Goal: Task Accomplishment & Management: Manage account settings

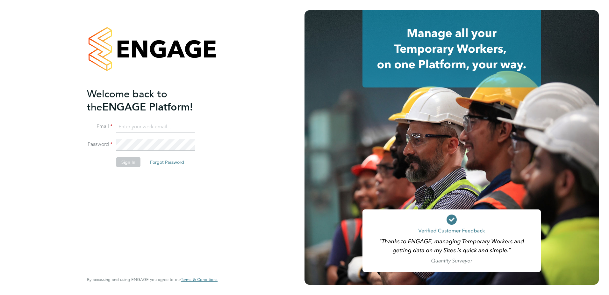
type input "[PERSON_NAME][EMAIL_ADDRESS][DOMAIN_NAME]"
click at [123, 162] on button "Sign In" at bounding box center [128, 162] width 24 height 10
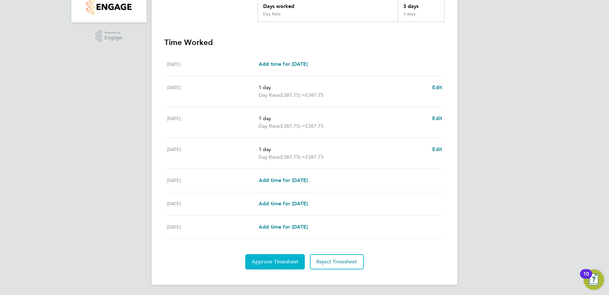
click at [272, 258] on span "Approve Timesheet" at bounding box center [275, 261] width 47 height 6
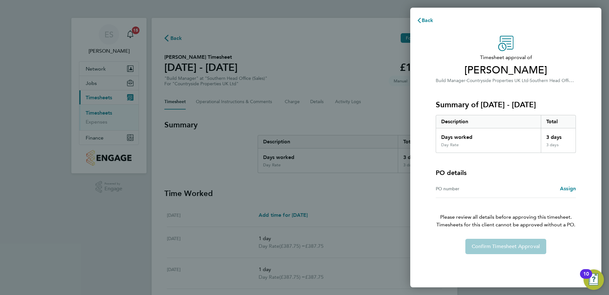
click at [574, 193] on div "PO number Assign" at bounding box center [506, 188] width 140 height 18
click at [572, 186] on span "Assign" at bounding box center [568, 188] width 16 height 6
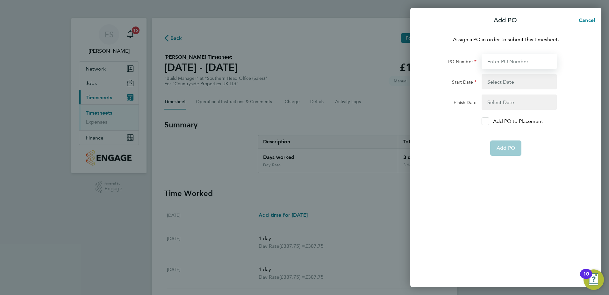
click at [508, 66] on input "PO Number" at bounding box center [519, 61] width 75 height 15
type input "O-10/04305"
type input "25 Jul 25"
type input "30 Sep 25"
click at [514, 149] on app-form-button "Add PO" at bounding box center [506, 147] width 31 height 15
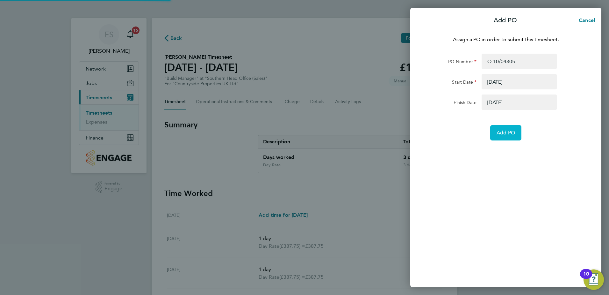
click at [505, 126] on button "Add PO" at bounding box center [506, 132] width 31 height 15
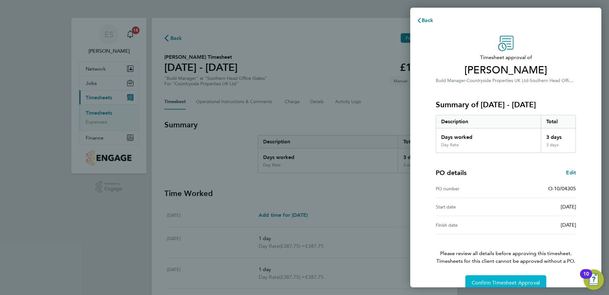
click at [523, 280] on span "Confirm Timesheet Approval" at bounding box center [506, 282] width 68 height 6
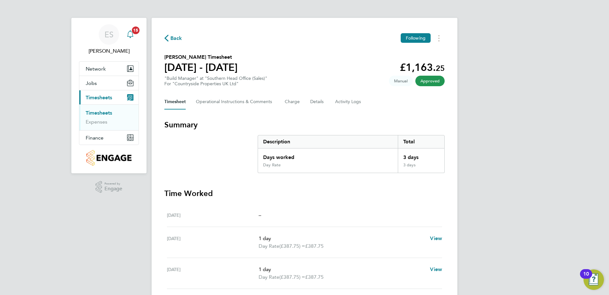
click at [133, 36] on icon "Main navigation" at bounding box center [130, 33] width 6 height 6
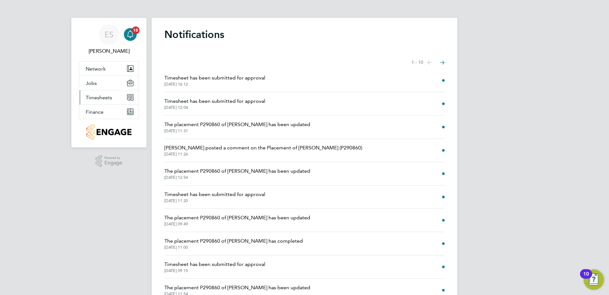
click at [100, 96] on span "Timesheets" at bounding box center [99, 97] width 26 height 6
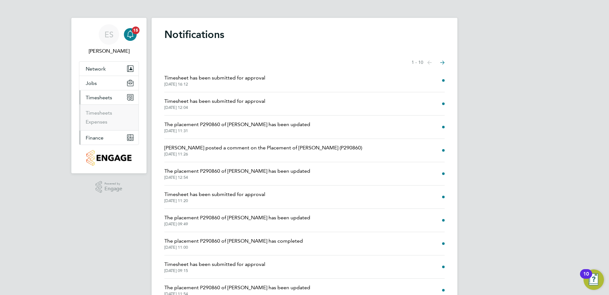
click at [100, 137] on span "Finance" at bounding box center [95, 138] width 18 height 6
click at [102, 131] on li "Invoices & Credit Notes" at bounding box center [110, 130] width 48 height 13
click at [103, 126] on link "Invoices & Credit Notes" at bounding box center [106, 130] width 40 height 12
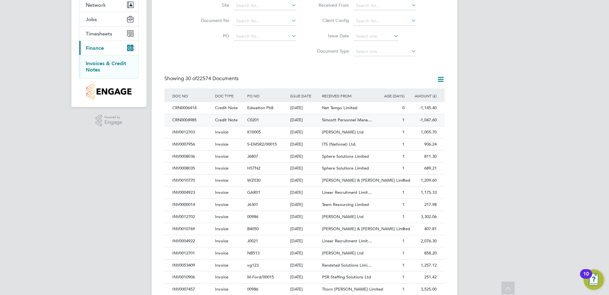
click at [398, 122] on div "1" at bounding box center [390, 120] width 32 height 12
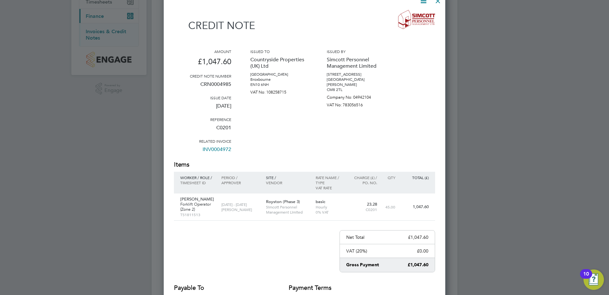
click at [461, 135] on div at bounding box center [304, 147] width 609 height 295
